Goal: Task Accomplishment & Management: Use online tool/utility

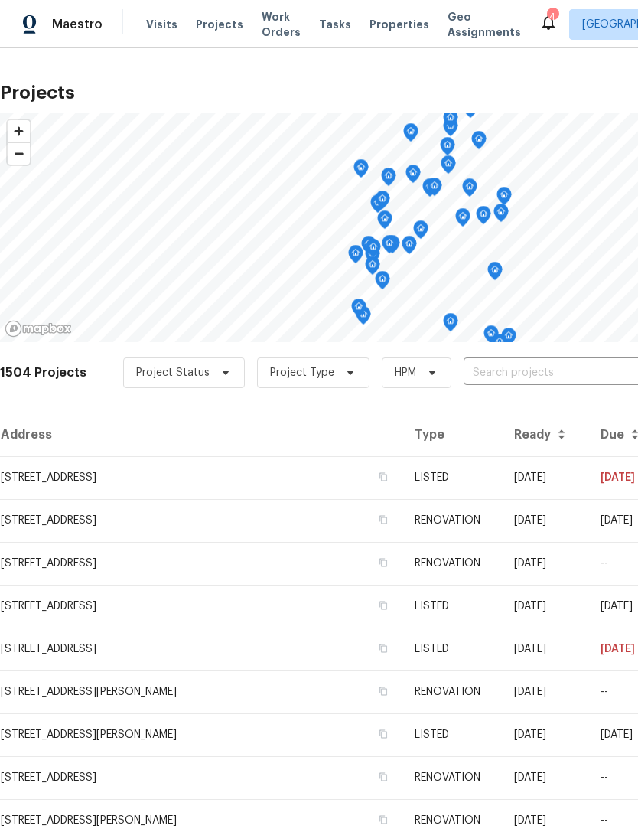
click at [186, 477] on td "[STREET_ADDRESS]" at bounding box center [201, 477] width 402 height 43
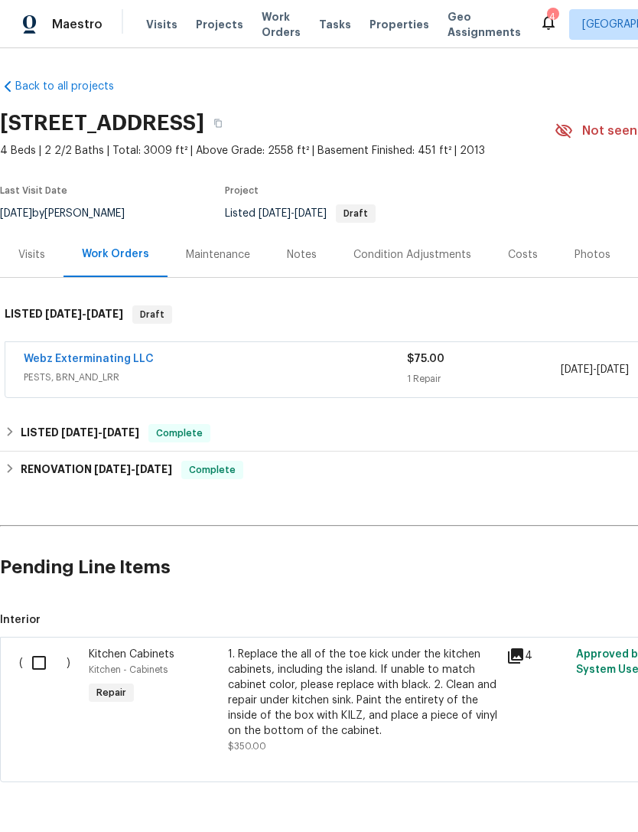
click at [124, 357] on link "Webz Exterminating LLC" at bounding box center [89, 358] width 130 height 11
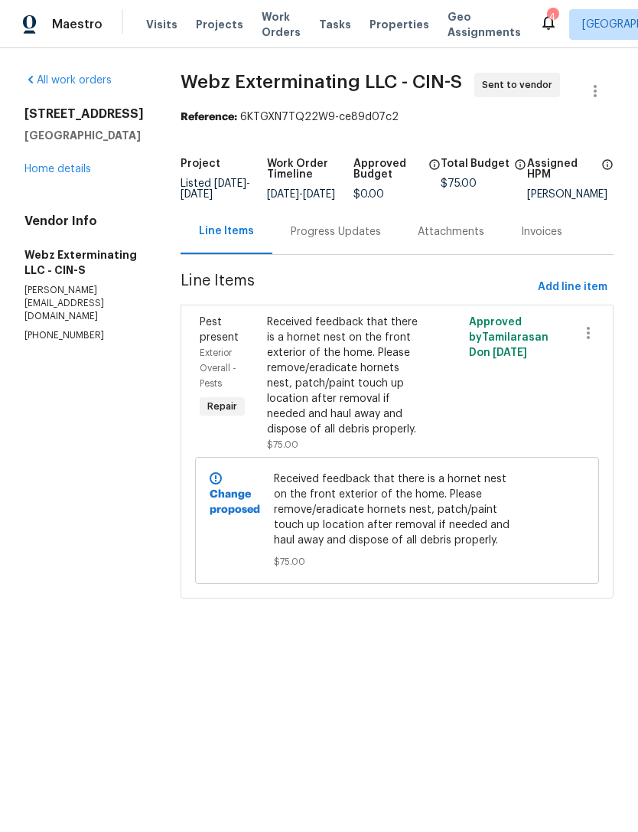
click at [326, 239] on div "Progress Updates" at bounding box center [336, 231] width 90 height 15
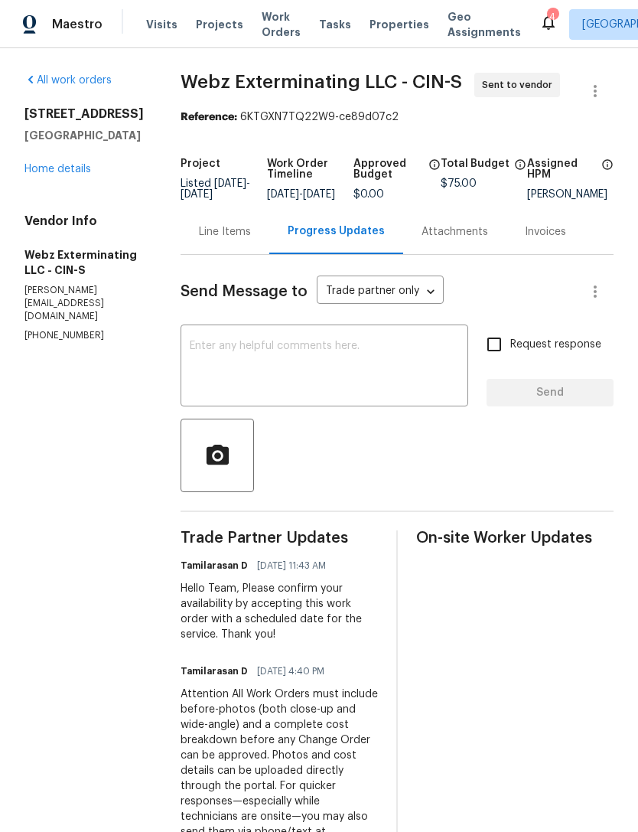
click at [255, 389] on textarea at bounding box center [324, 367] width 269 height 54
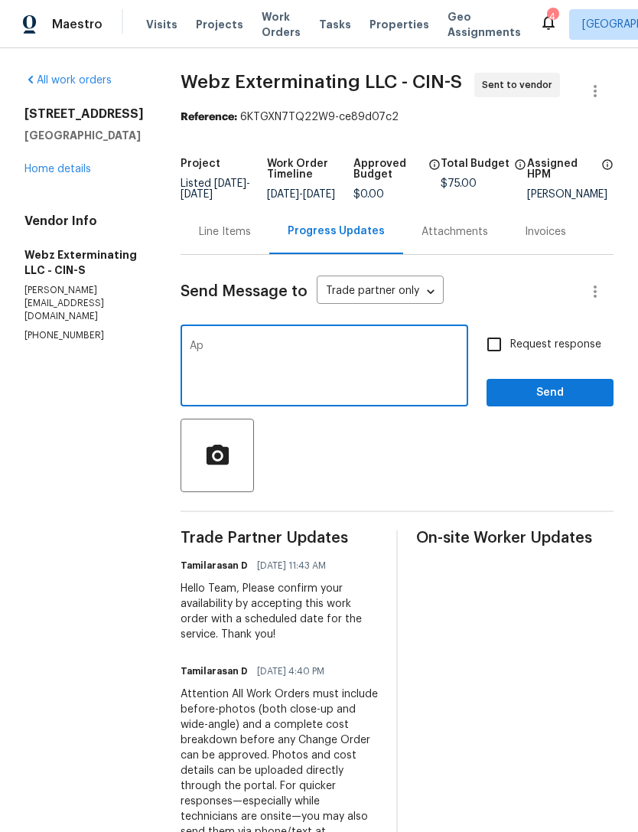
type textarea "A"
click at [200, 239] on div "Line Items" at bounding box center [225, 231] width 52 height 15
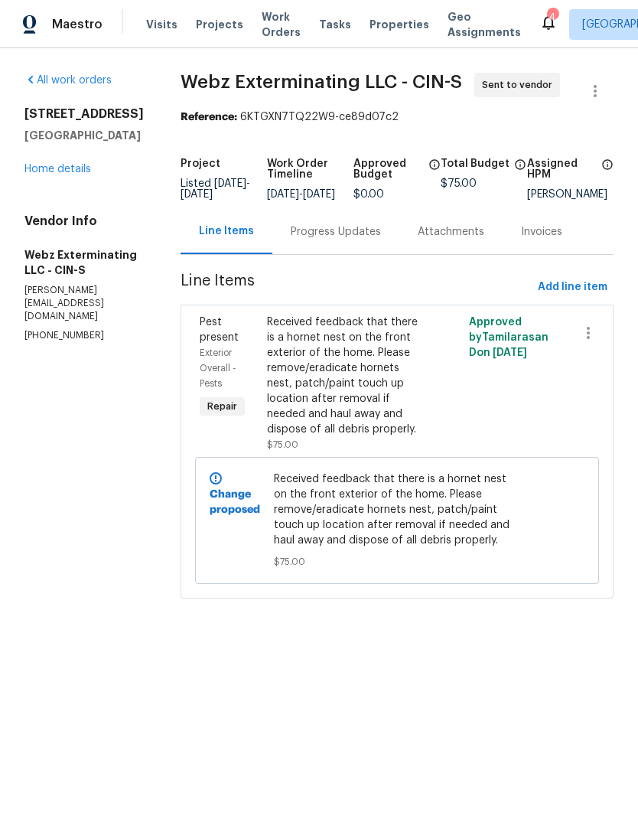
click at [314, 254] on div "Progress Updates" at bounding box center [335, 231] width 127 height 45
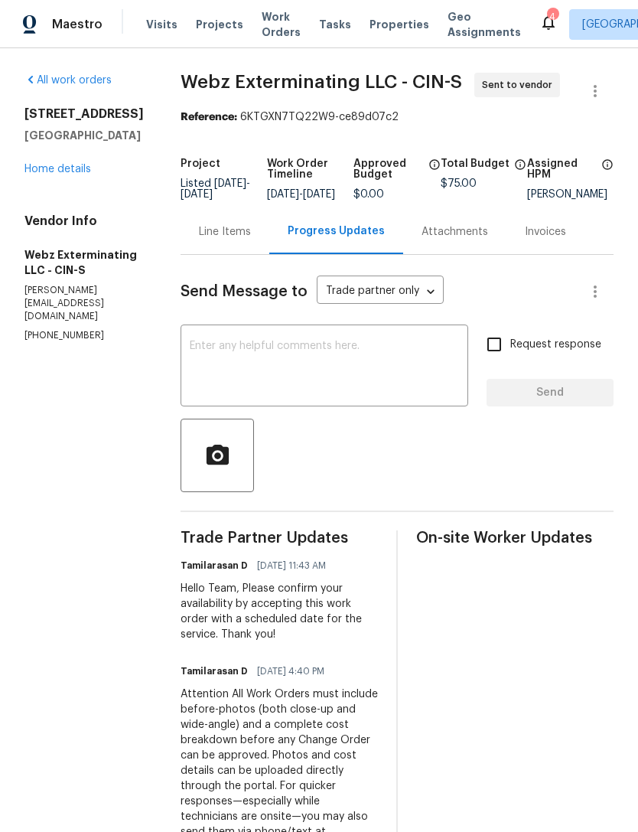
click at [441, 236] on div "Attachments" at bounding box center [454, 231] width 67 height 15
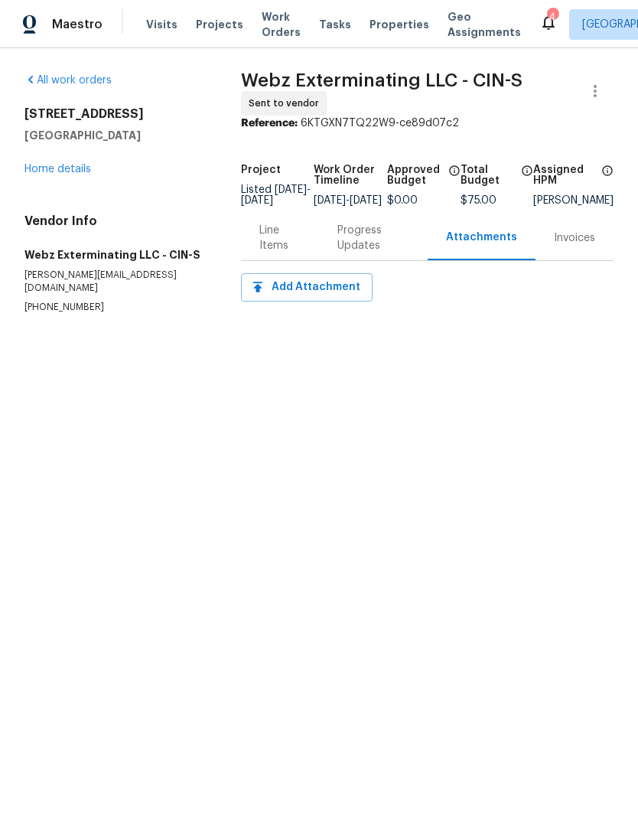
click at [280, 253] on div "Line Items" at bounding box center [279, 238] width 41 height 31
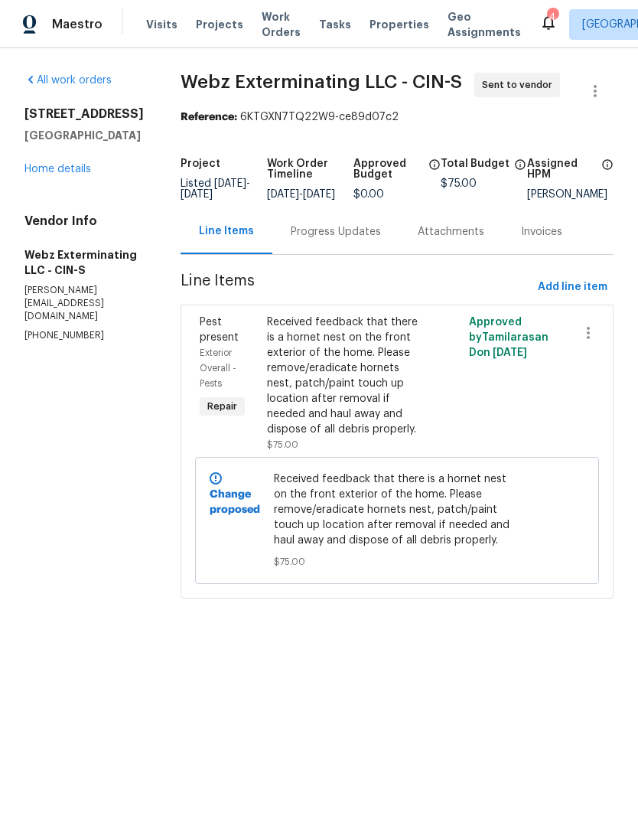
click at [326, 251] on div "Progress Updates" at bounding box center [335, 231] width 127 height 45
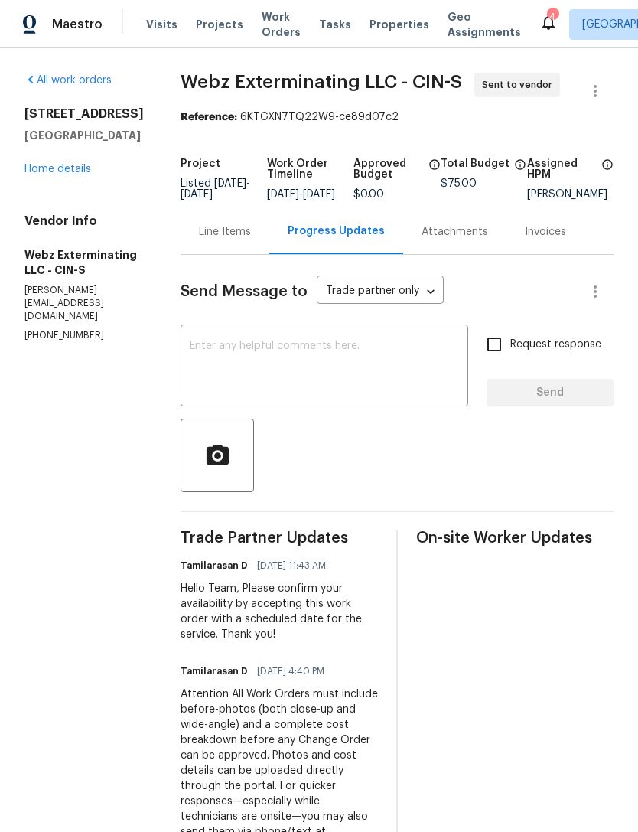
click at [389, 380] on textarea at bounding box center [324, 367] width 269 height 54
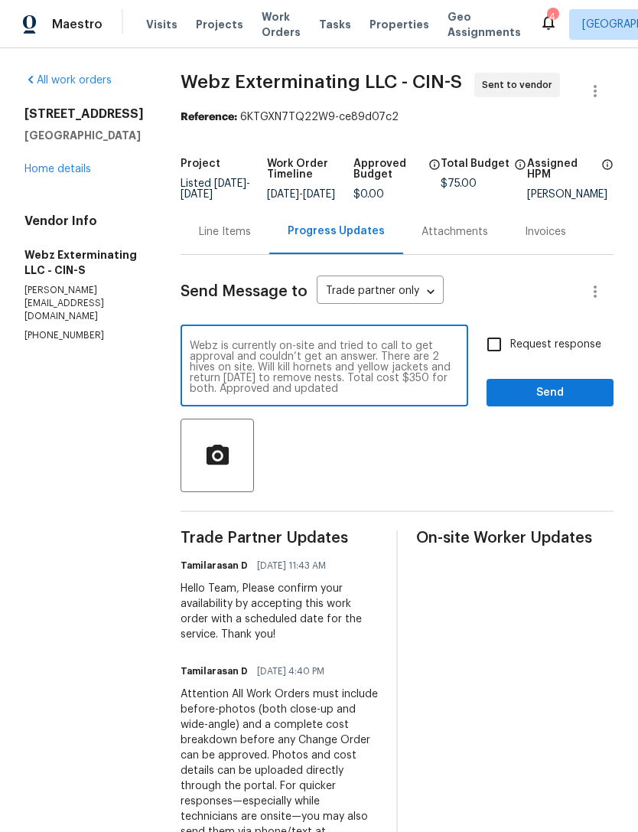
type textarea "Webz is currently on-site and tried to call to get approval and couldn’t get an…"
click at [511, 402] on span "Send" at bounding box center [550, 392] width 103 height 19
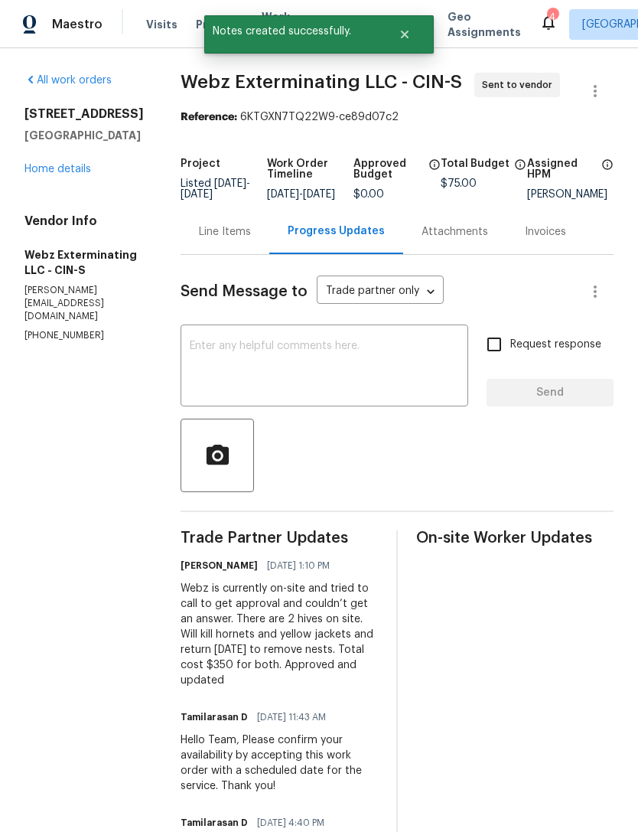
click at [199, 252] on div "Line Items" at bounding box center [225, 231] width 89 height 45
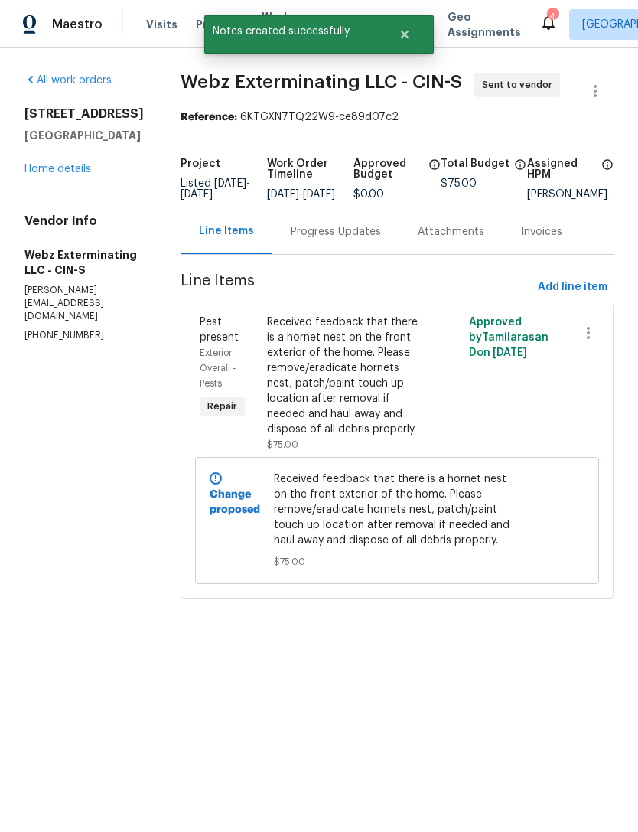
click at [358, 437] on div "Received feedback that there is a hornet nest on the front exterior of the home…" at bounding box center [346, 375] width 159 height 122
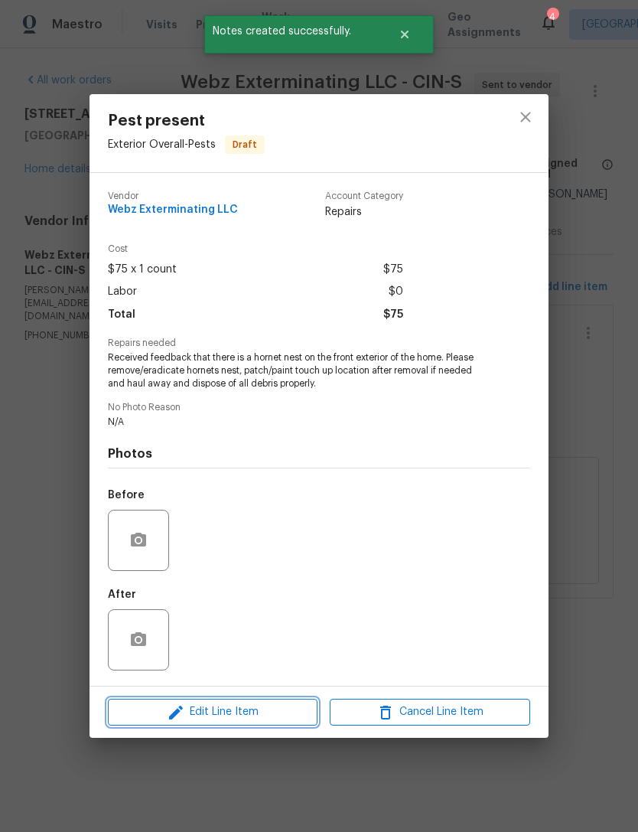
click at [259, 712] on span "Edit Line Item" at bounding box center [212, 711] width 200 height 19
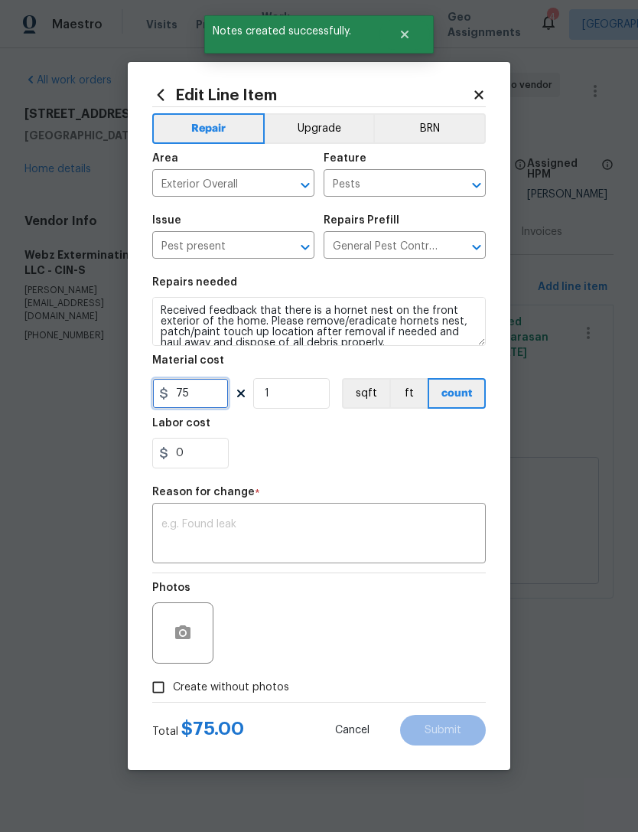
click at [192, 399] on input "75" at bounding box center [190, 393] width 76 height 31
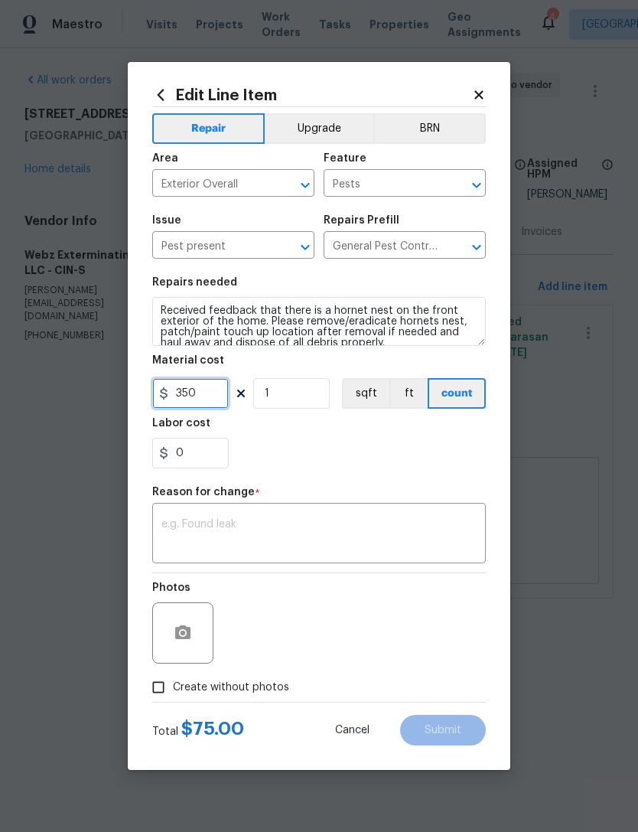
type input "350"
click at [379, 531] on textarea at bounding box center [318, 535] width 315 height 32
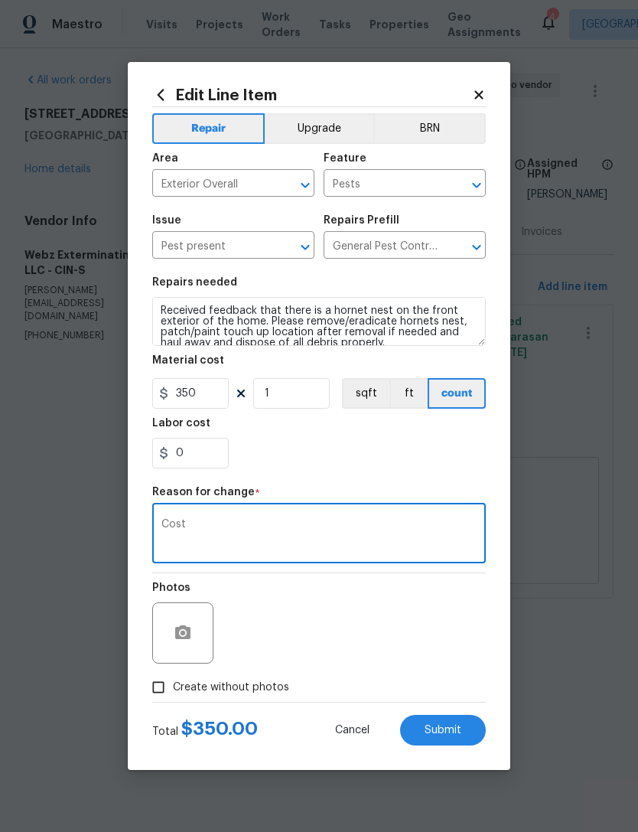
type textarea "Cost"
click at [379, 448] on div "0" at bounding box center [319, 453] width 334 height 31
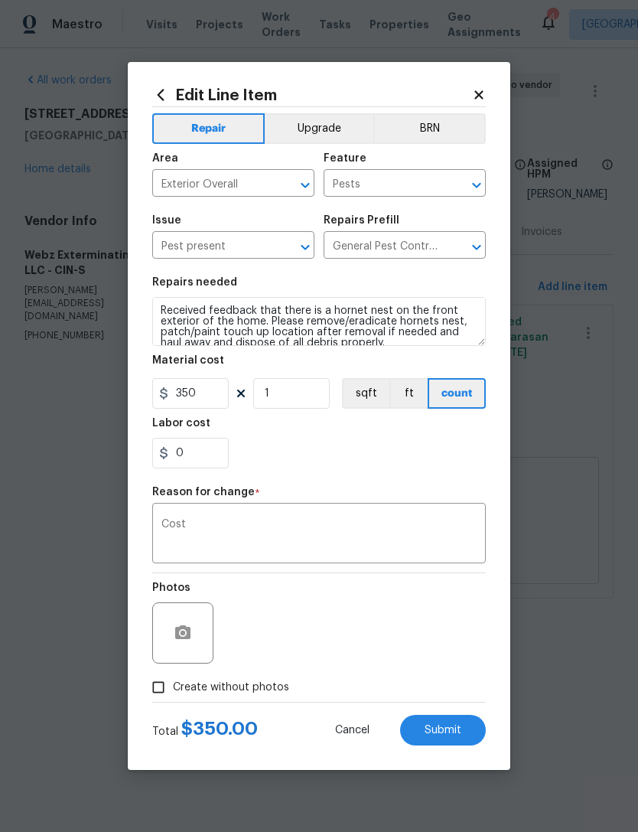
click at [441, 724] on button "Submit" at bounding box center [443, 729] width 86 height 31
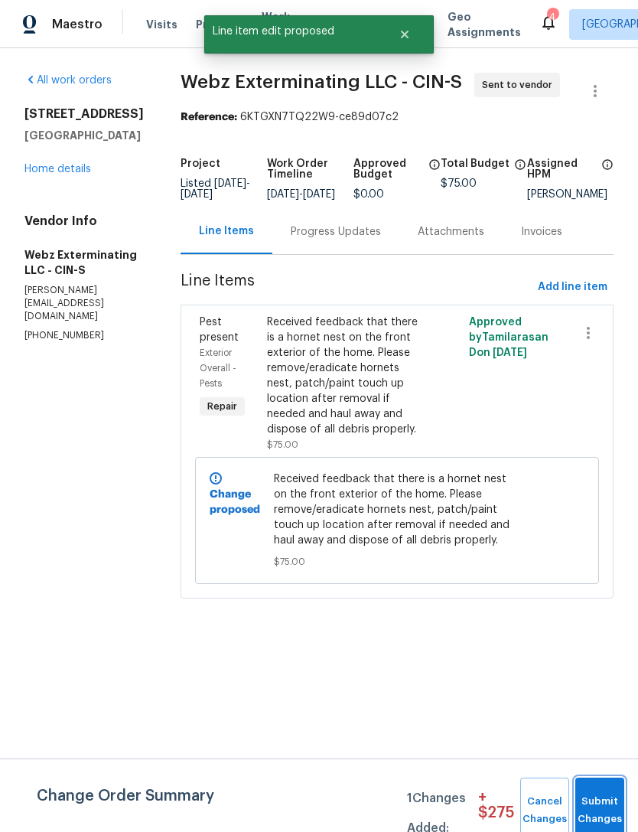
click at [599, 800] on button "Submit Changes" at bounding box center [599, 810] width 49 height 66
